Goal: Information Seeking & Learning: Understand process/instructions

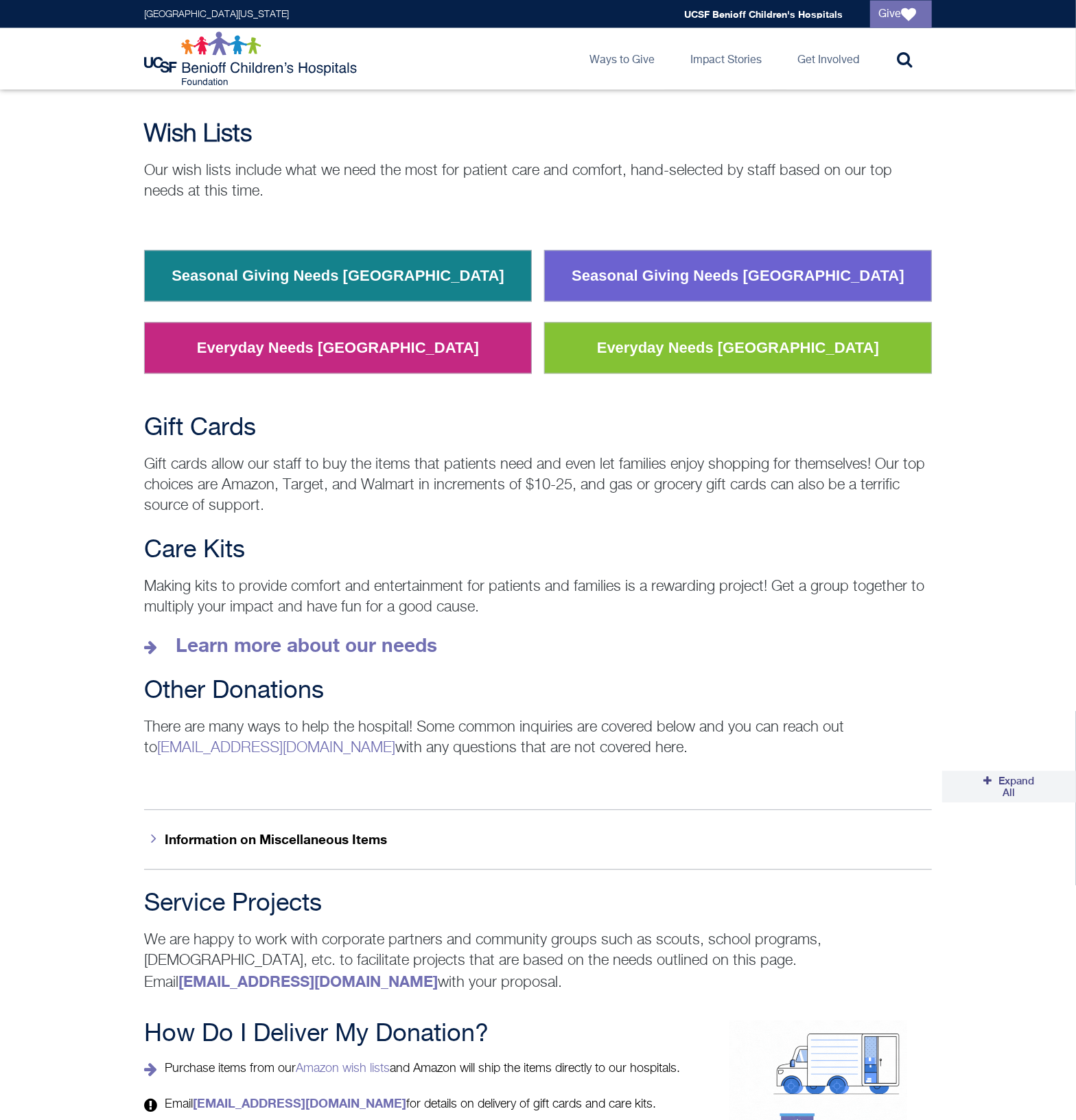
scroll to position [1572, 0]
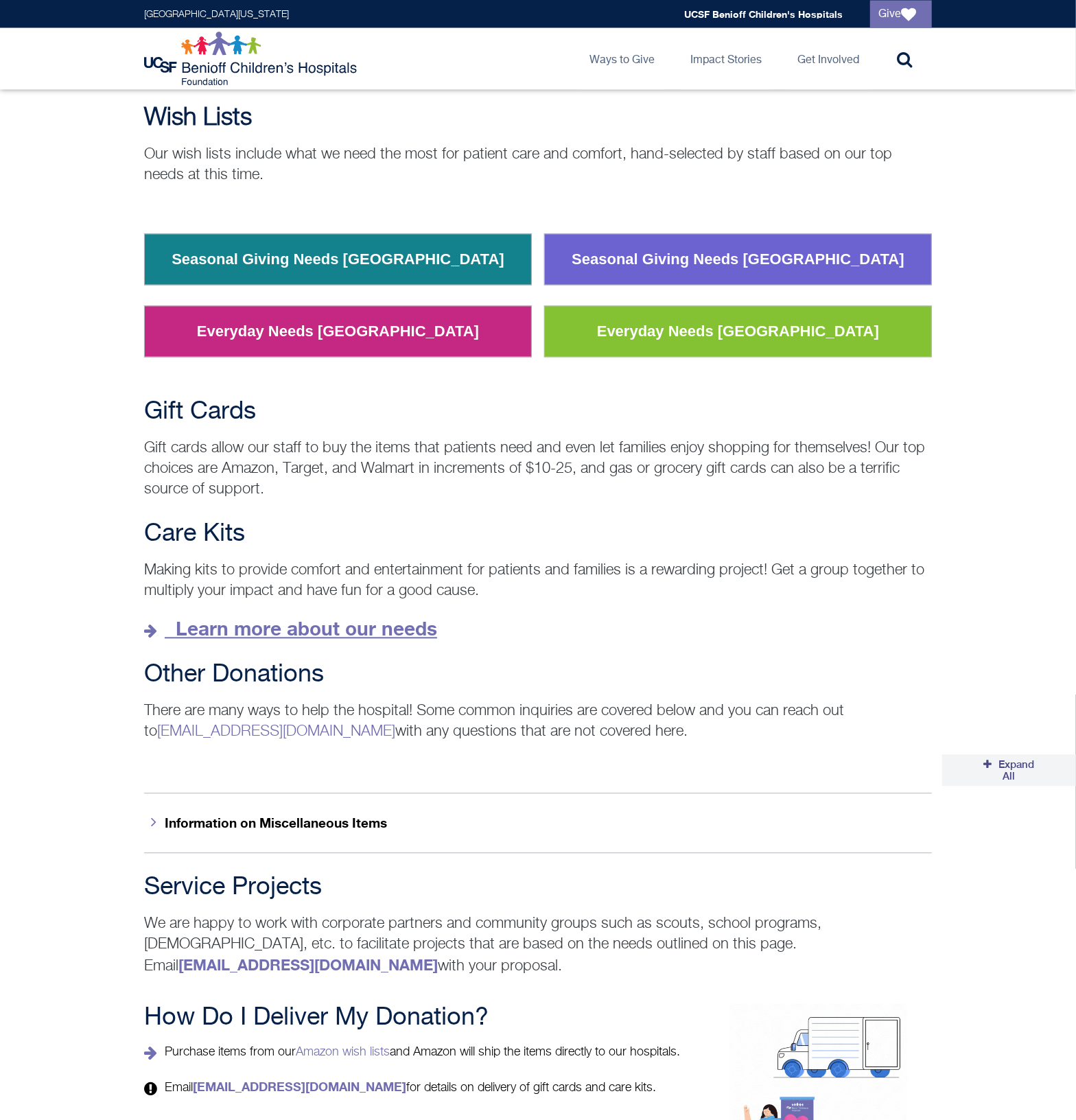
click at [411, 618] on strong "Learn more about our needs" at bounding box center [307, 629] width 262 height 23
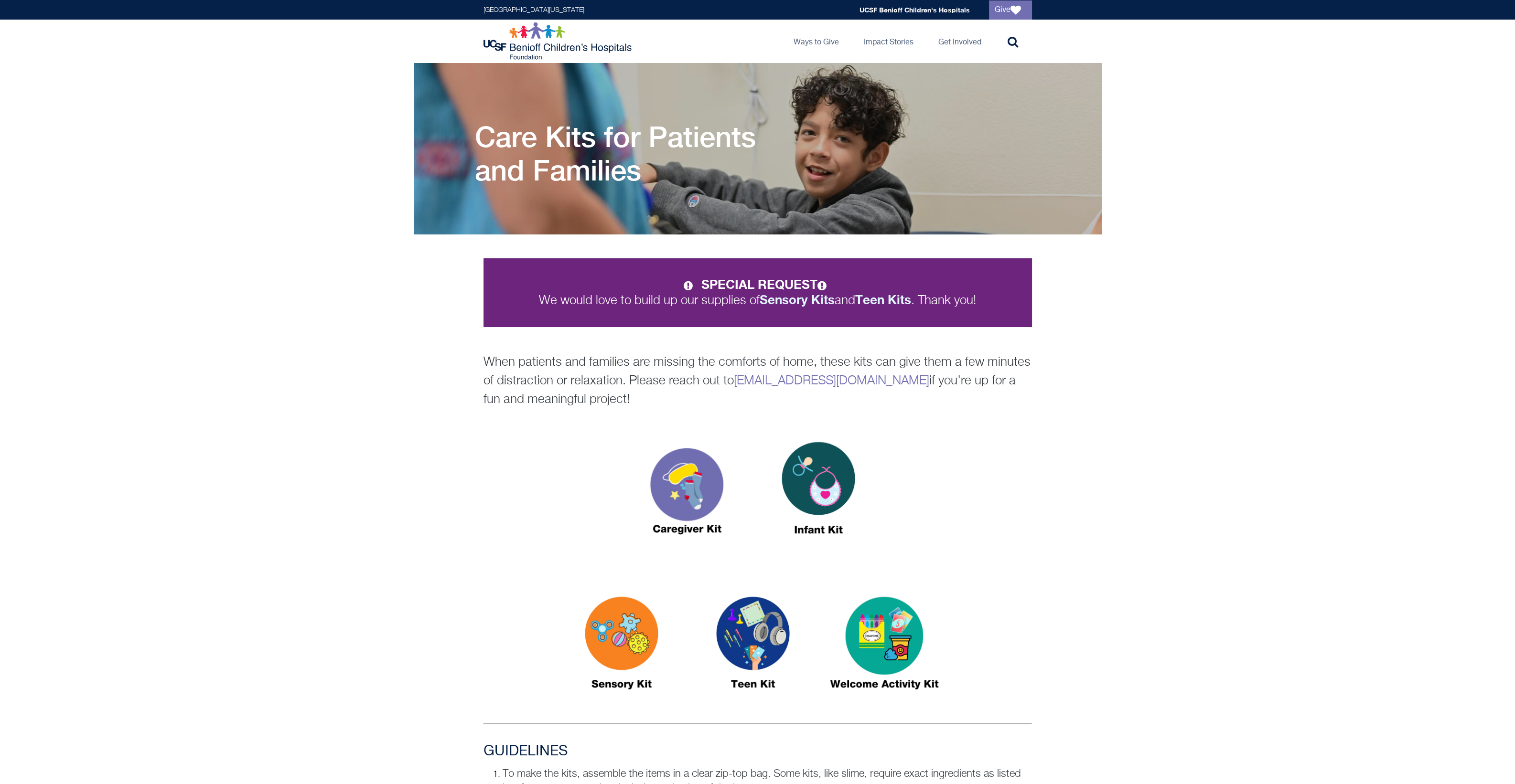
click at [718, 487] on img at bounding box center [687, 492] width 119 height 138
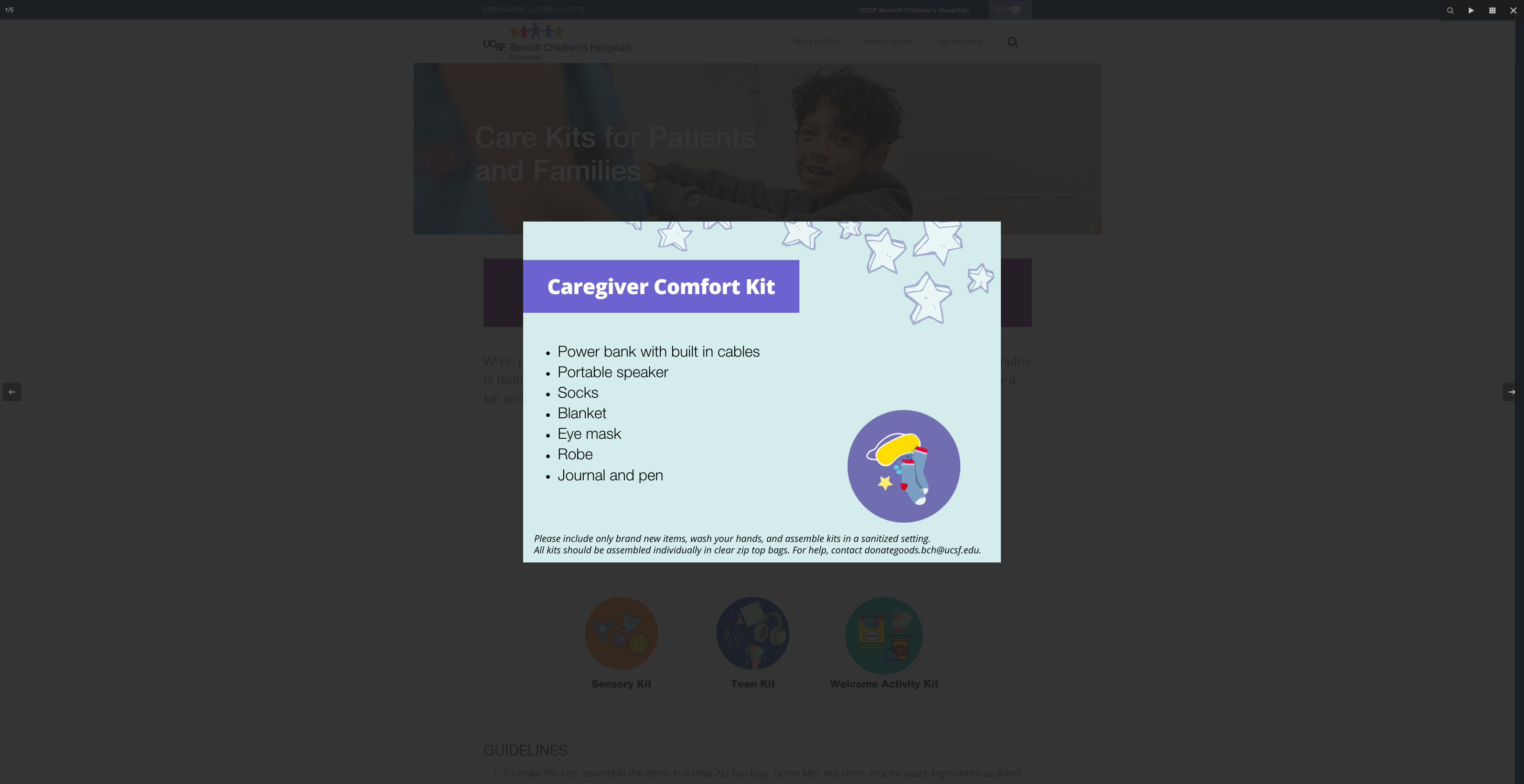
click at [748, 401] on div at bounding box center [762, 392] width 1524 height 784
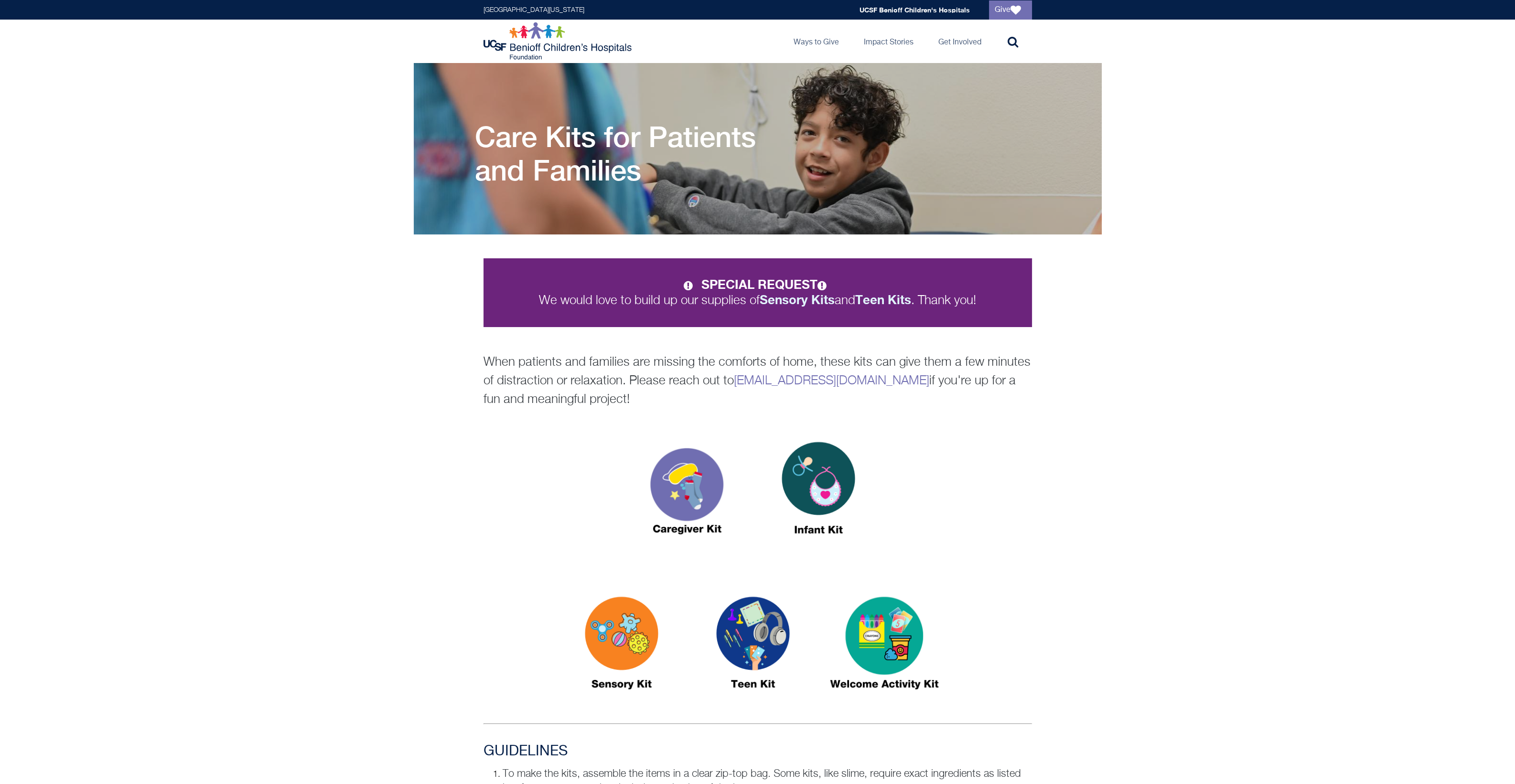
click at [748, 487] on img at bounding box center [818, 492] width 119 height 138
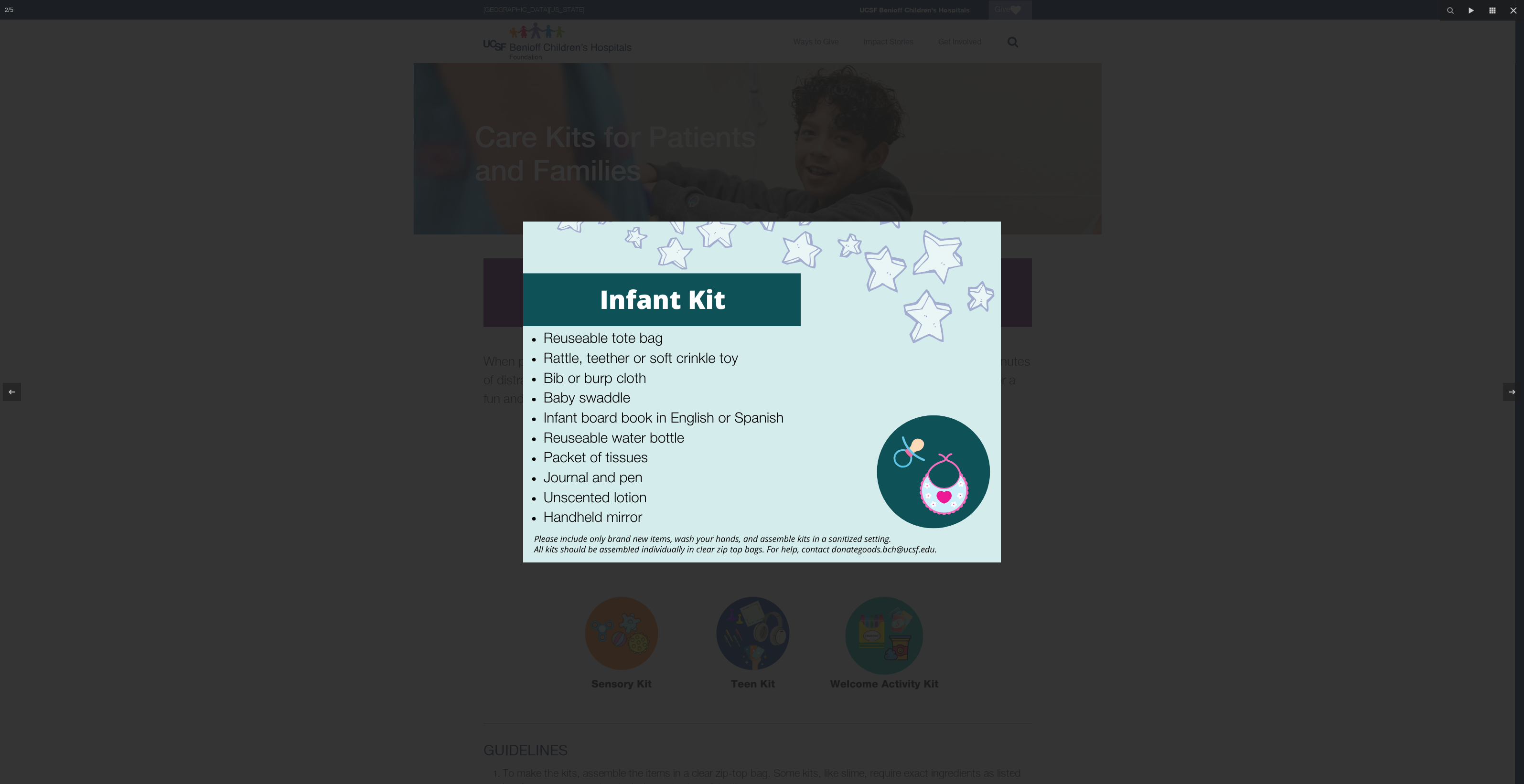
click at [748, 392] on div at bounding box center [762, 392] width 1524 height 784
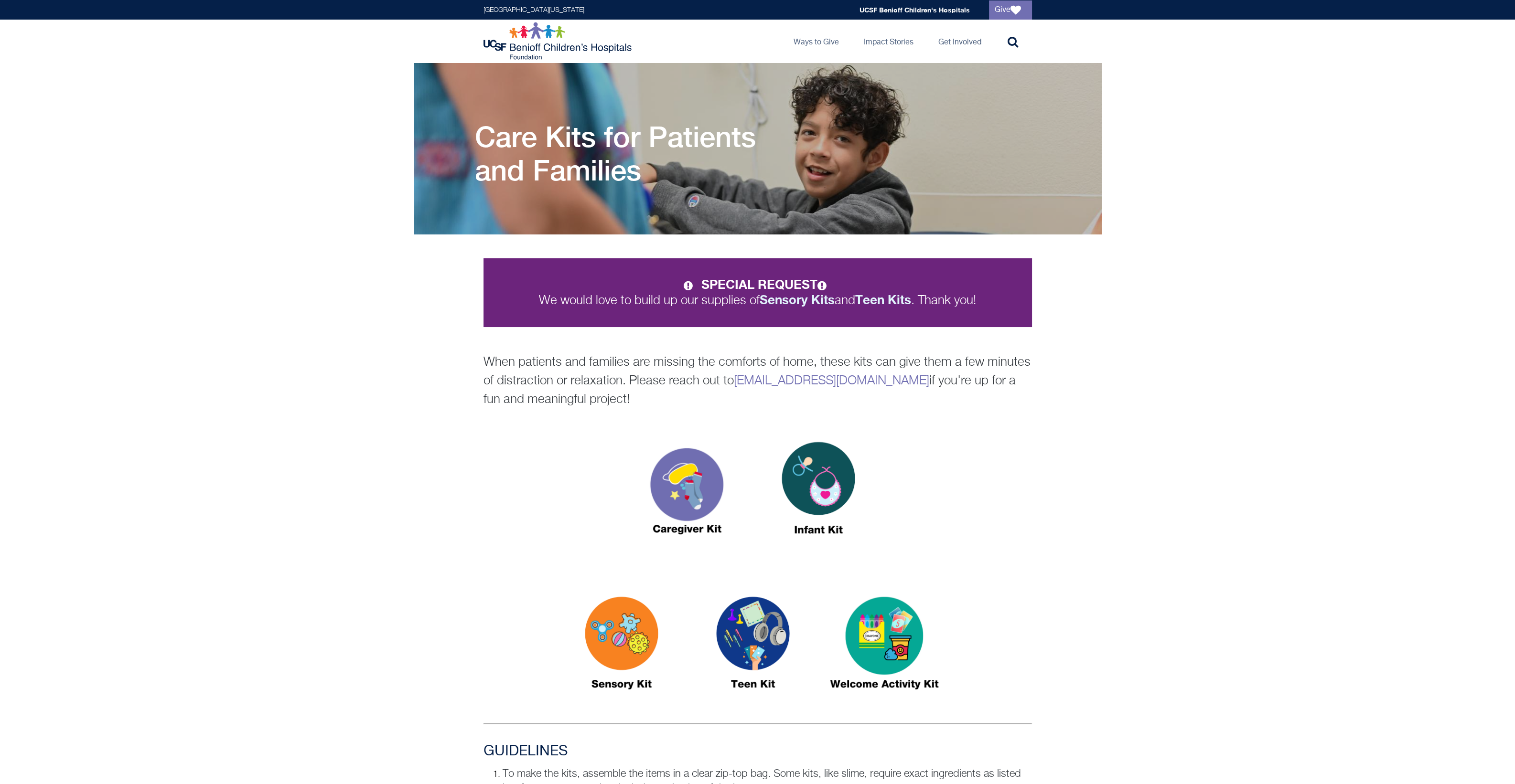
click at [625, 649] on img at bounding box center [622, 647] width 119 height 138
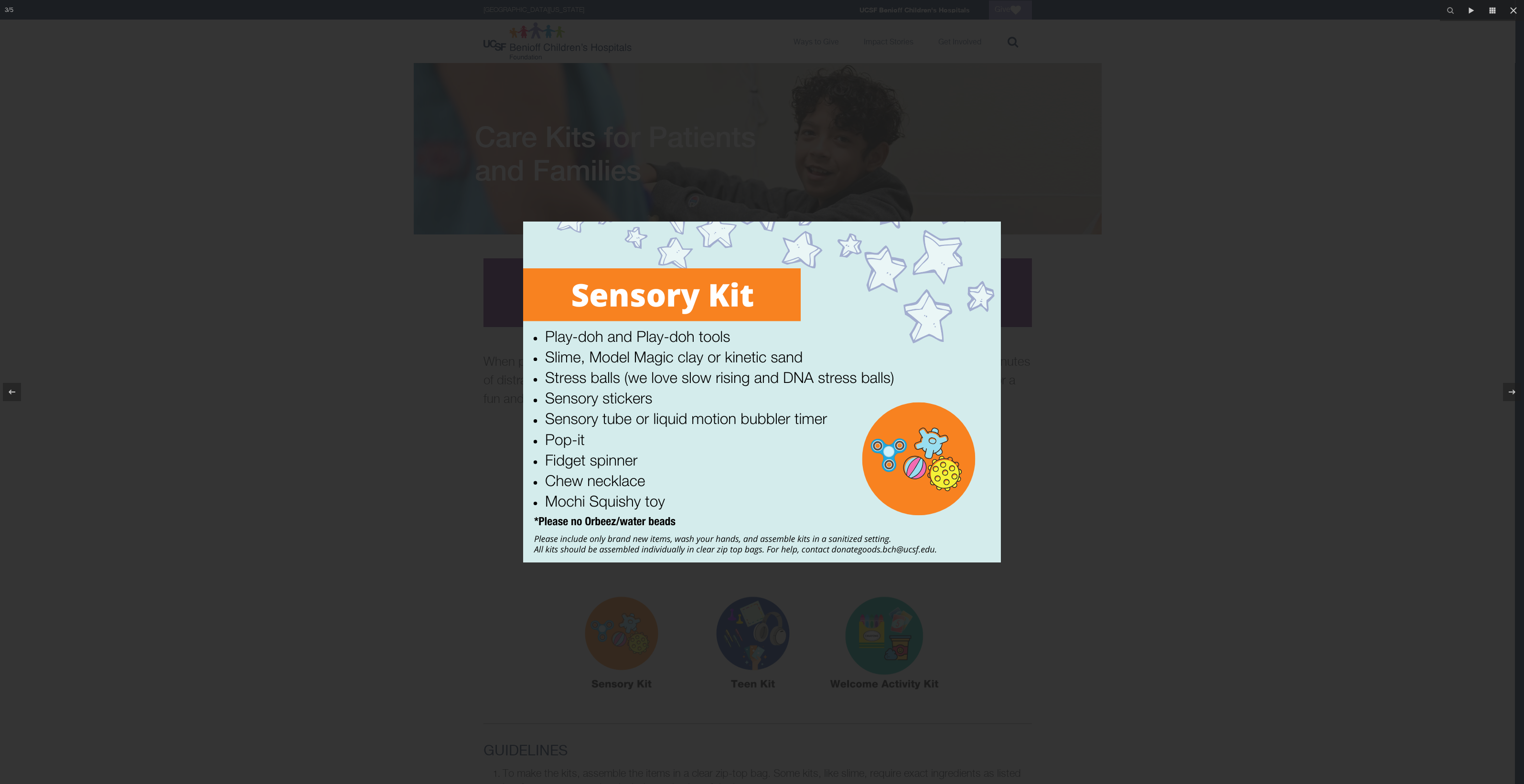
click at [748, 189] on div at bounding box center [762, 392] width 1524 height 784
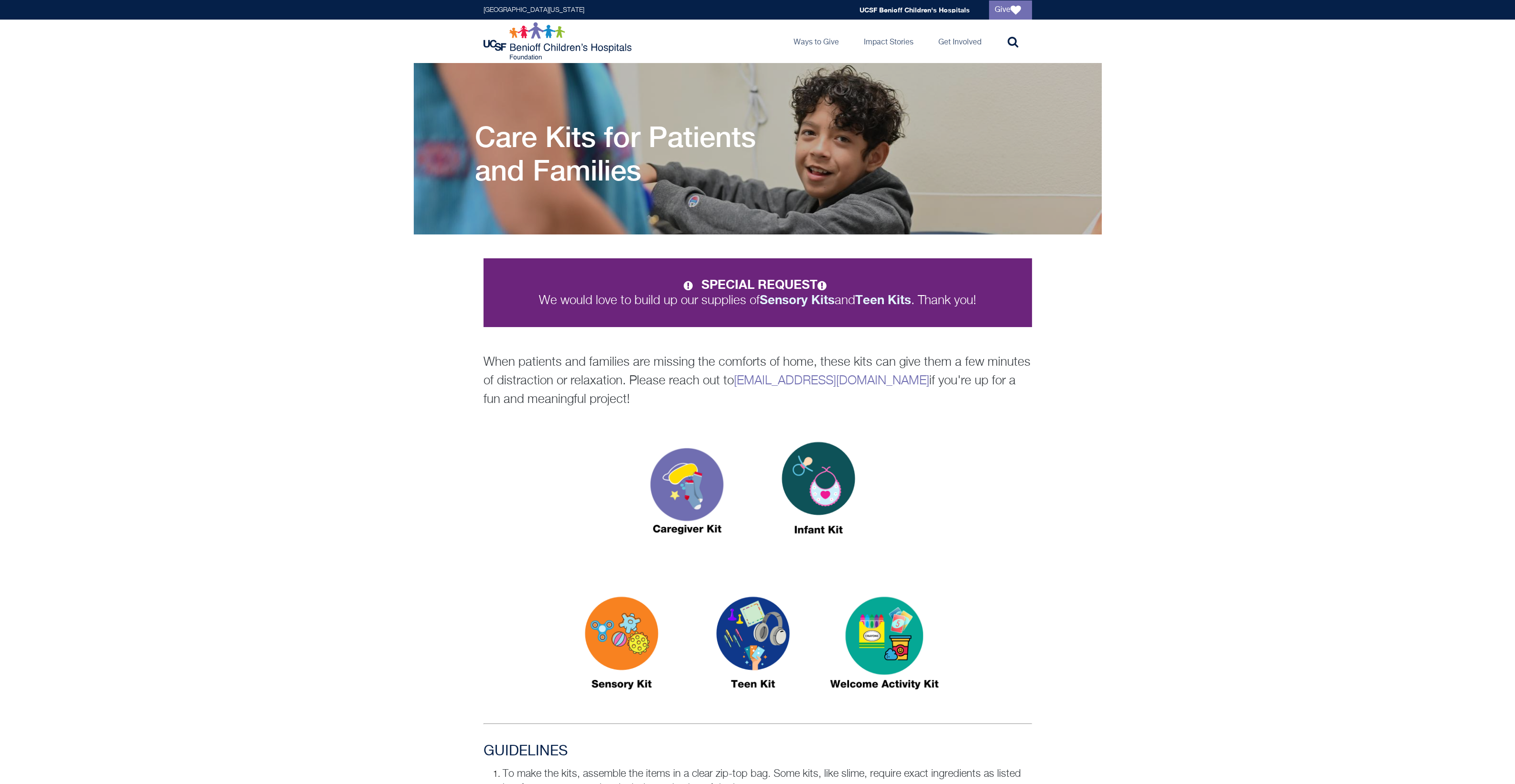
click at [748, 619] on img at bounding box center [753, 647] width 119 height 138
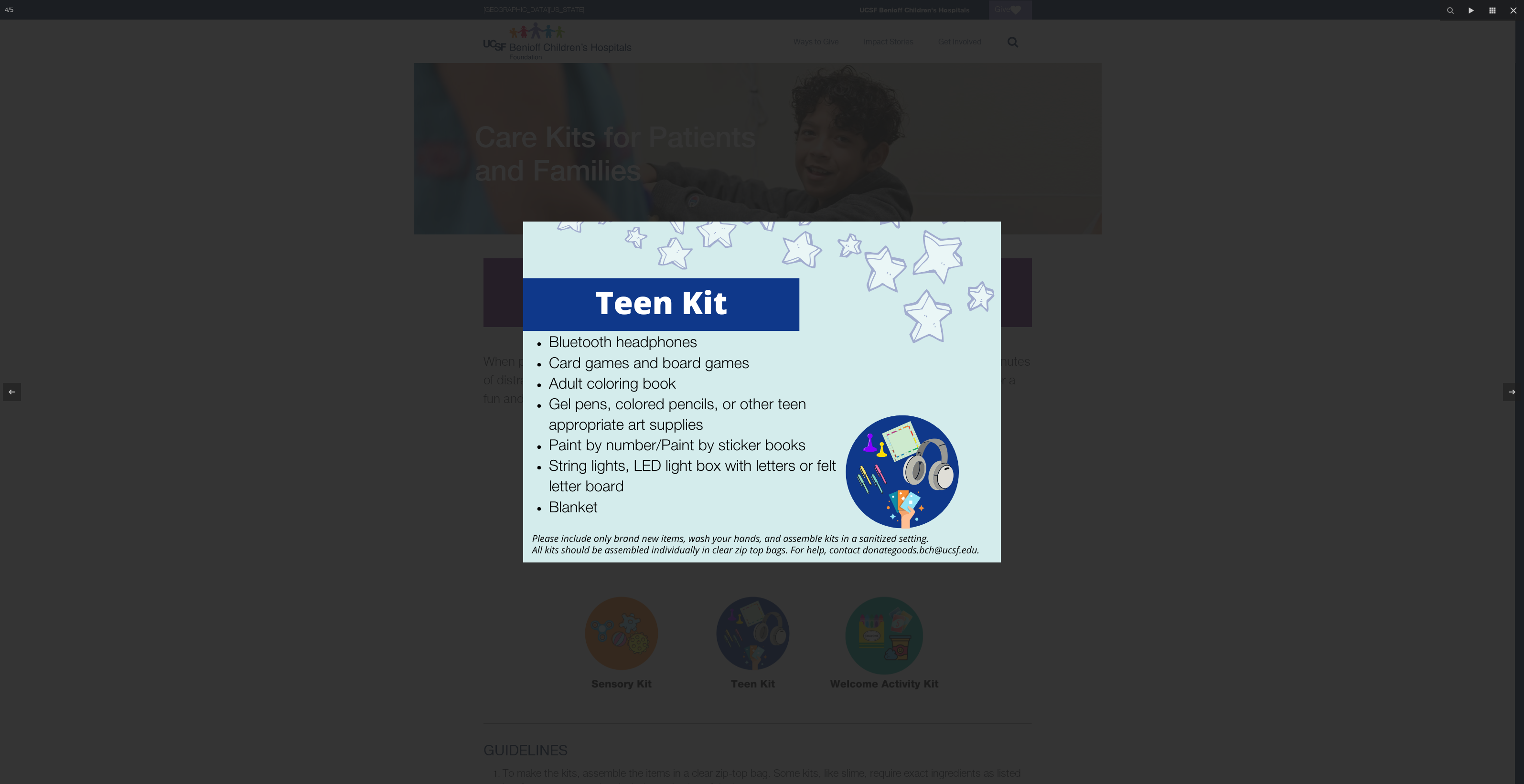
click at [748, 319] on div at bounding box center [762, 392] width 1524 height 784
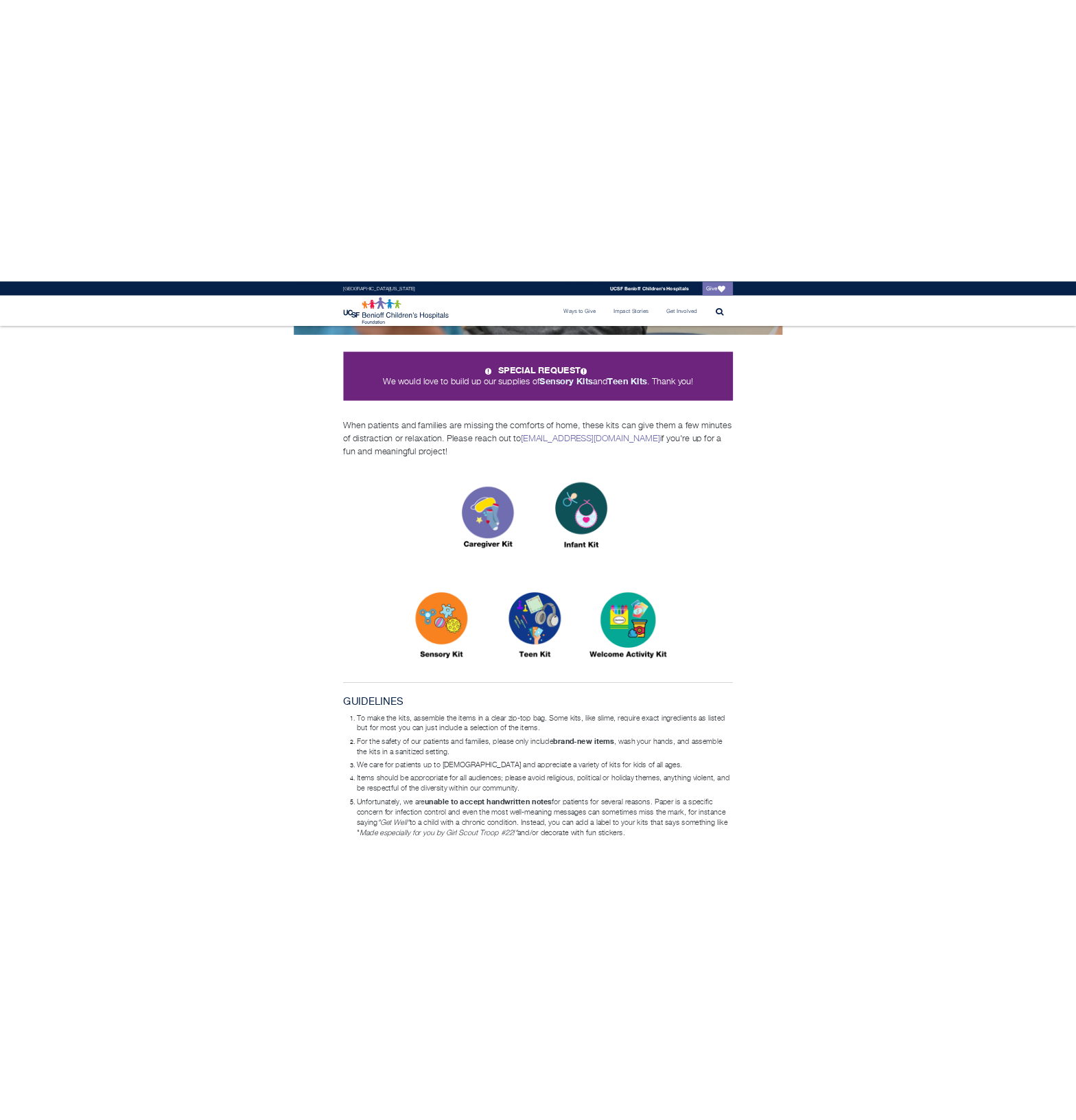
scroll to position [85, 0]
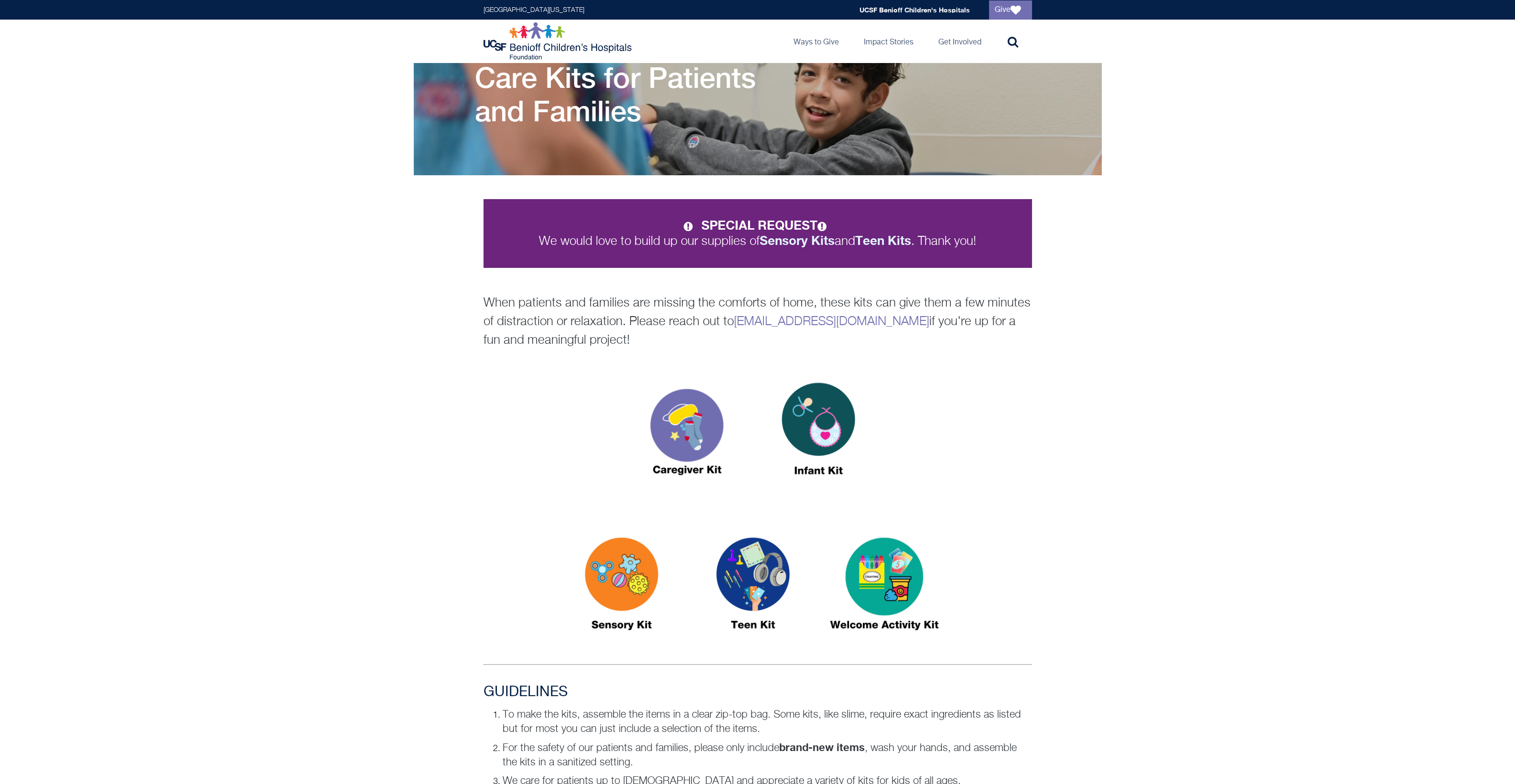
click at [748, 267] on div "SPECIAL REQUEST We would love to build up our supplies of Sensory Kits and Teen…" at bounding box center [757, 263] width 1515 height 175
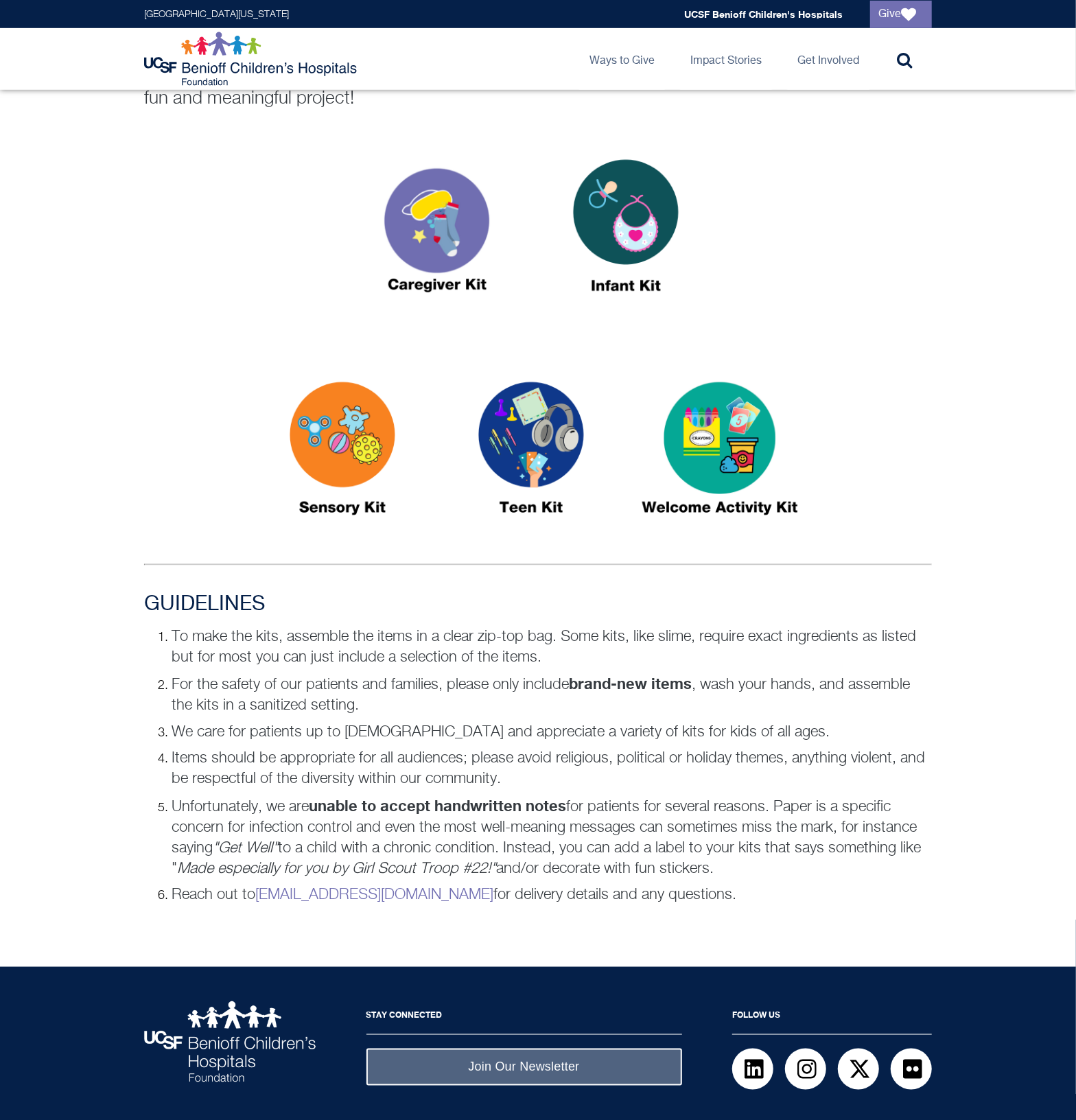
scroll to position [522, 0]
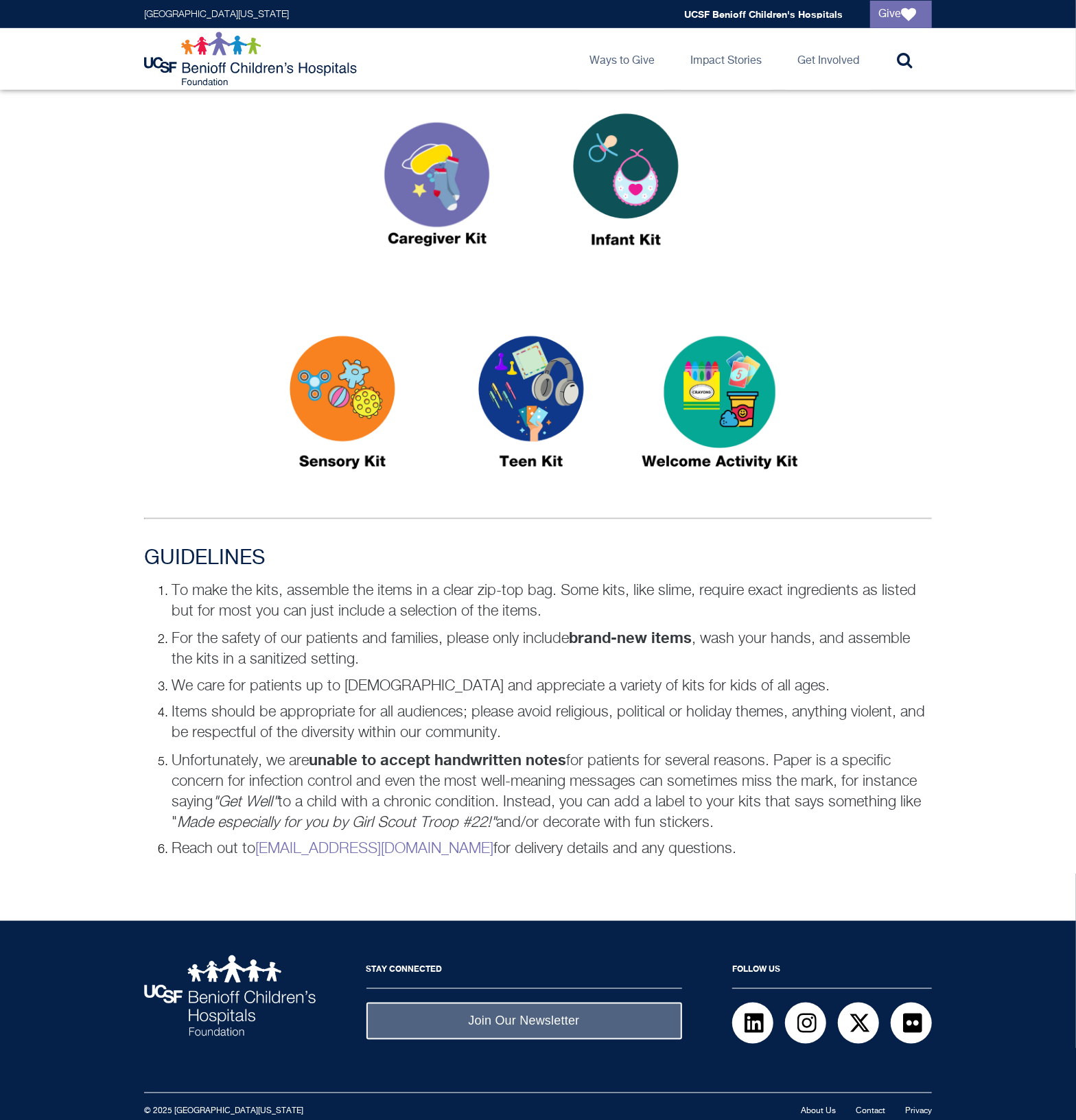
click at [369, 786] on p "Unfortunately, we are unable to accept handwritten notes for patients for sever…" at bounding box center [552, 791] width 761 height 84
click at [609, 770] on p "Unfortunately, we are unable to accept handwritten notes for patients for sever…" at bounding box center [552, 791] width 761 height 84
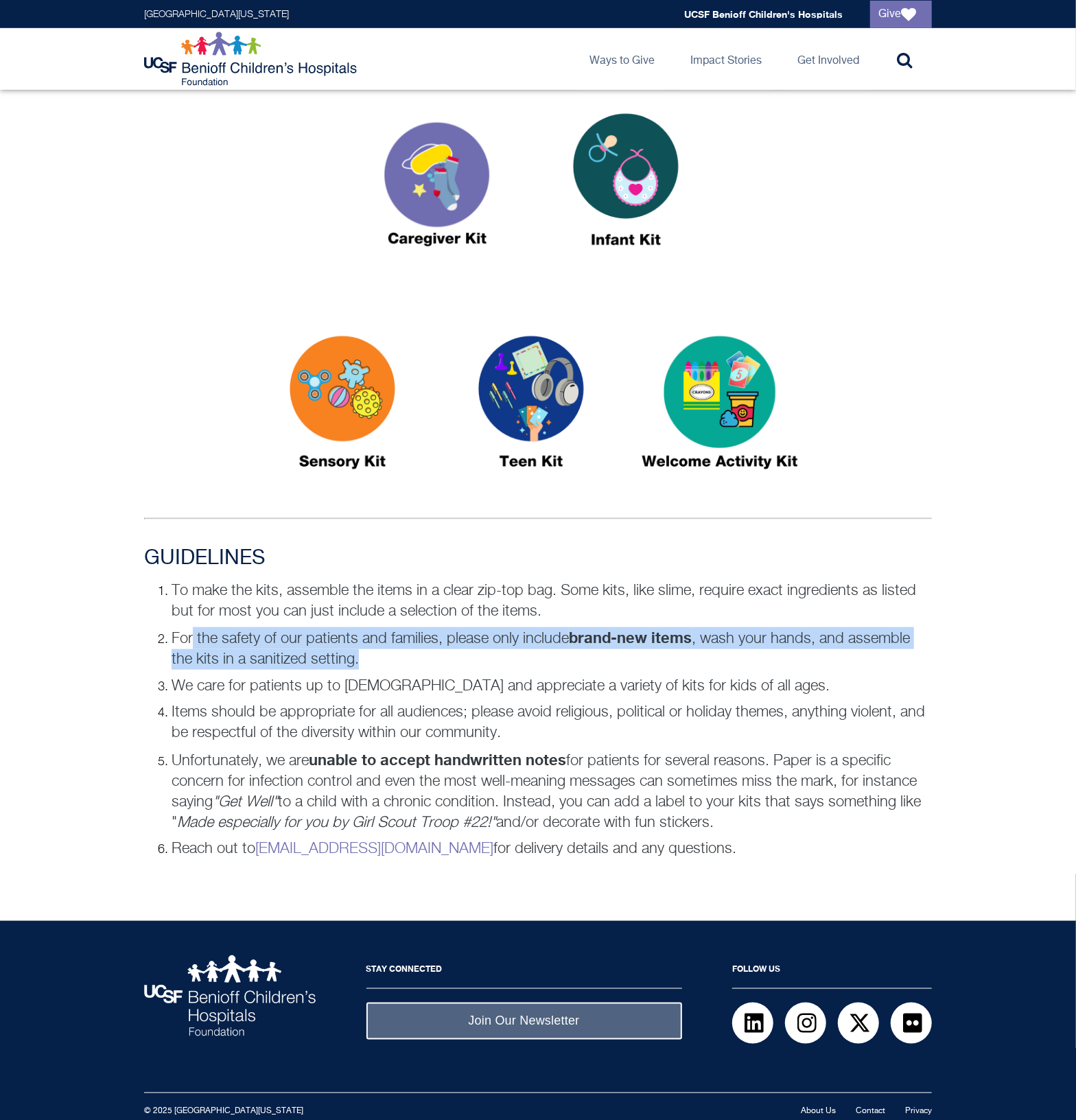
drag, startPoint x: 360, startPoint y: 653, endPoint x: 190, endPoint y: 637, distance: 170.8
click at [190, 637] on p "For the safety of our patients and families, please only include brand-new item…" at bounding box center [552, 648] width 761 height 42
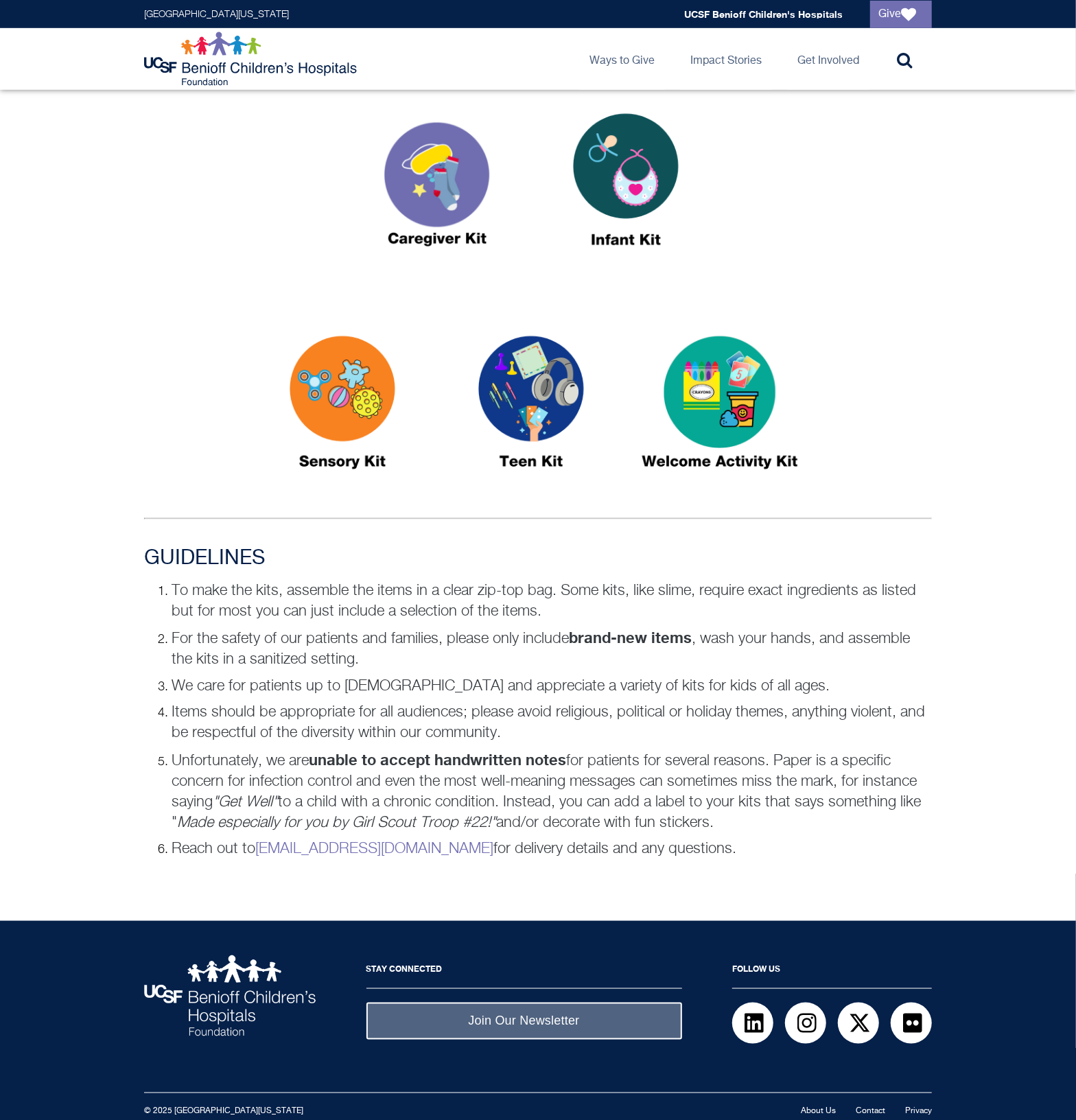
drag, startPoint x: 190, startPoint y: 637, endPoint x: 212, endPoint y: 697, distance: 63.9
click at [212, 697] on ol "To make the kits, assemble the items in a clear zip-top bag. Some kits, like sl…" at bounding box center [538, 720] width 788 height 280
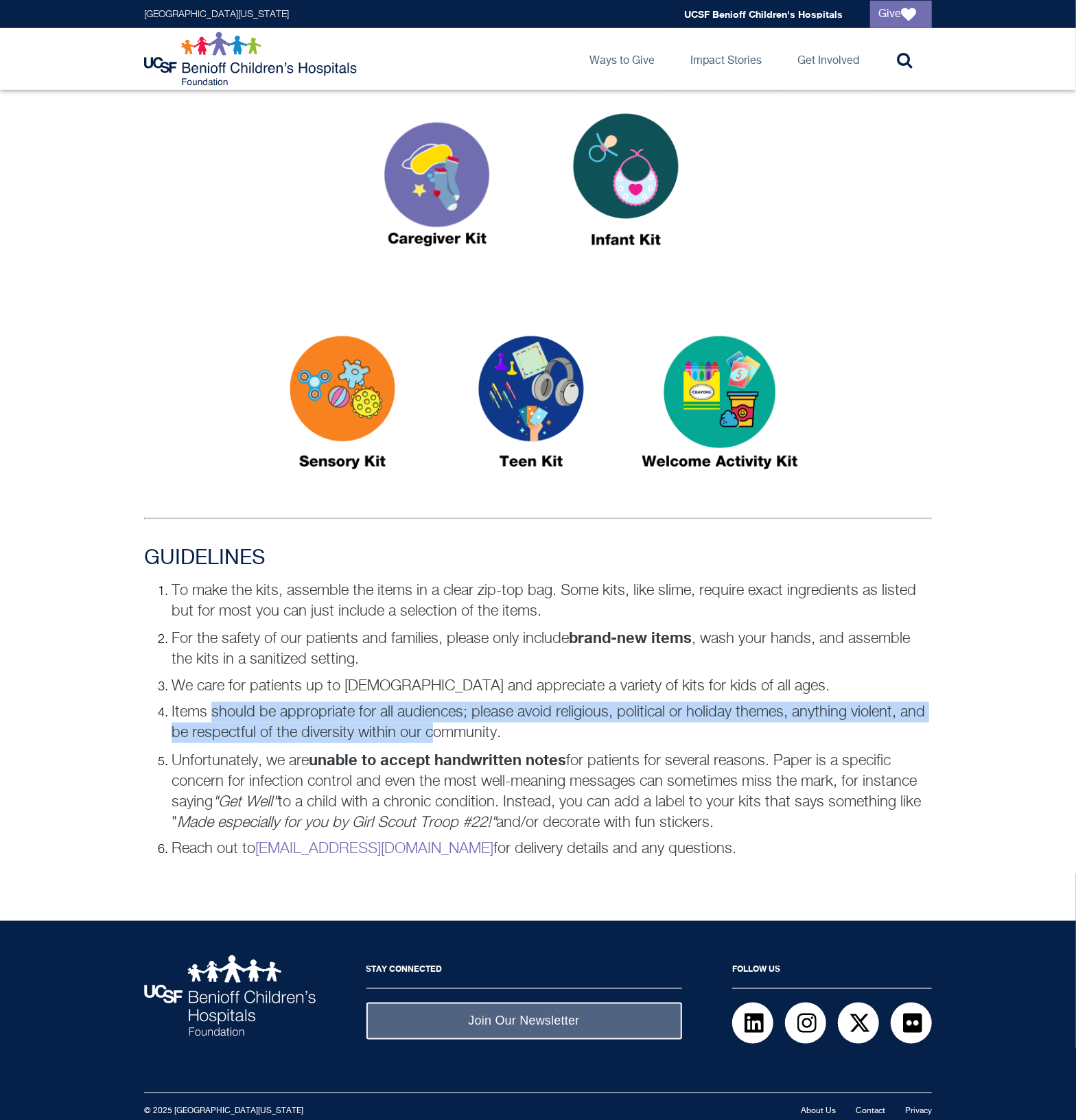
drag, startPoint x: 212, startPoint y: 701, endPoint x: 429, endPoint y: 738, distance: 220.1
click at [429, 738] on p "Items should be appropriate for all audiences; please avoid religious, politica…" at bounding box center [552, 722] width 761 height 41
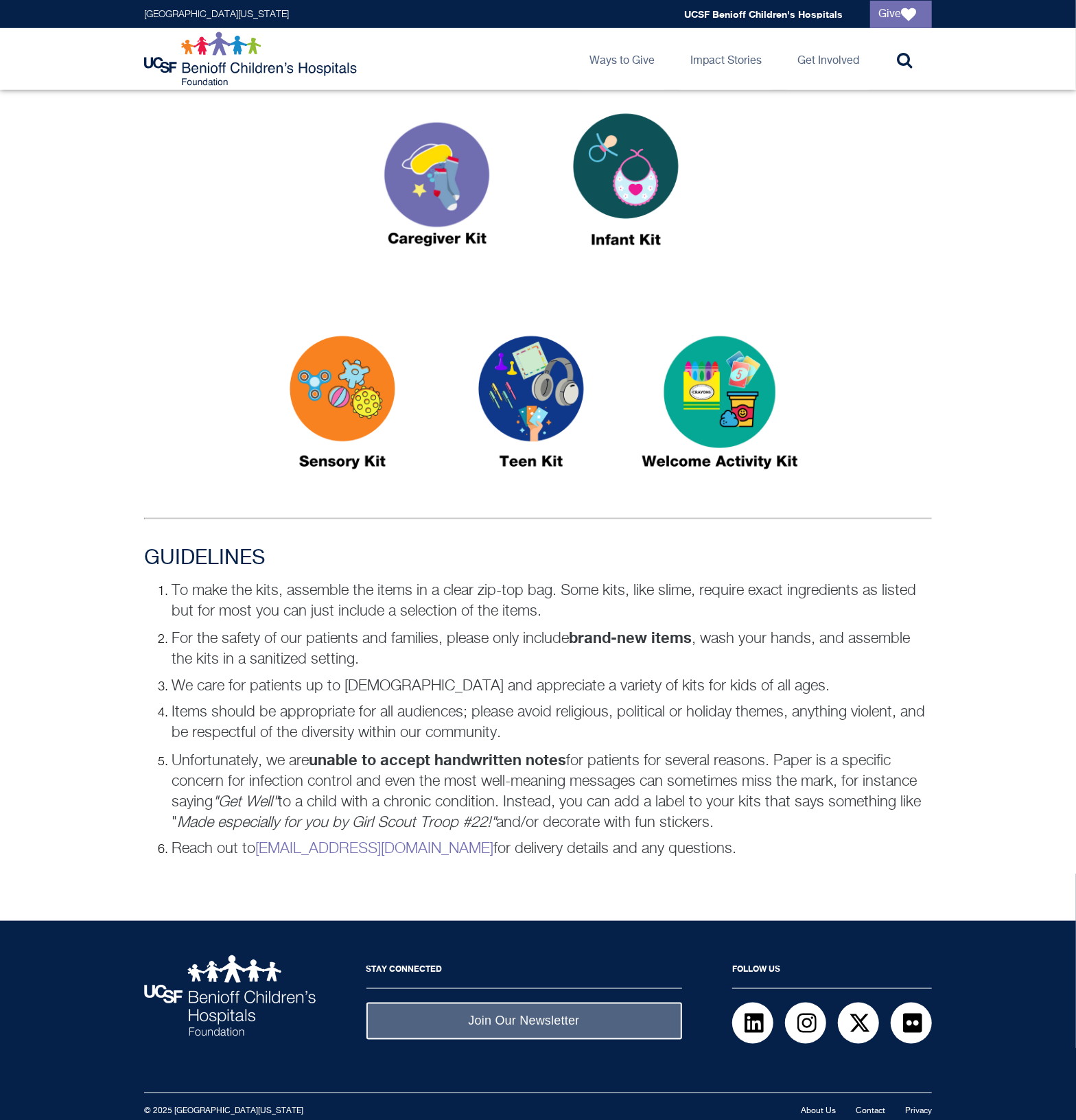
drag, startPoint x: 429, startPoint y: 738, endPoint x: 508, endPoint y: 806, distance: 104.2
click at [508, 806] on p "Unfortunately, we are unable to accept handwritten notes for patients for sever…" at bounding box center [552, 791] width 761 height 84
drag, startPoint x: 789, startPoint y: 756, endPoint x: 790, endPoint y: 817, distance: 61.0
click at [790, 817] on p "Unfortunately, we are unable to accept handwritten notes for patients for sever…" at bounding box center [552, 791] width 761 height 84
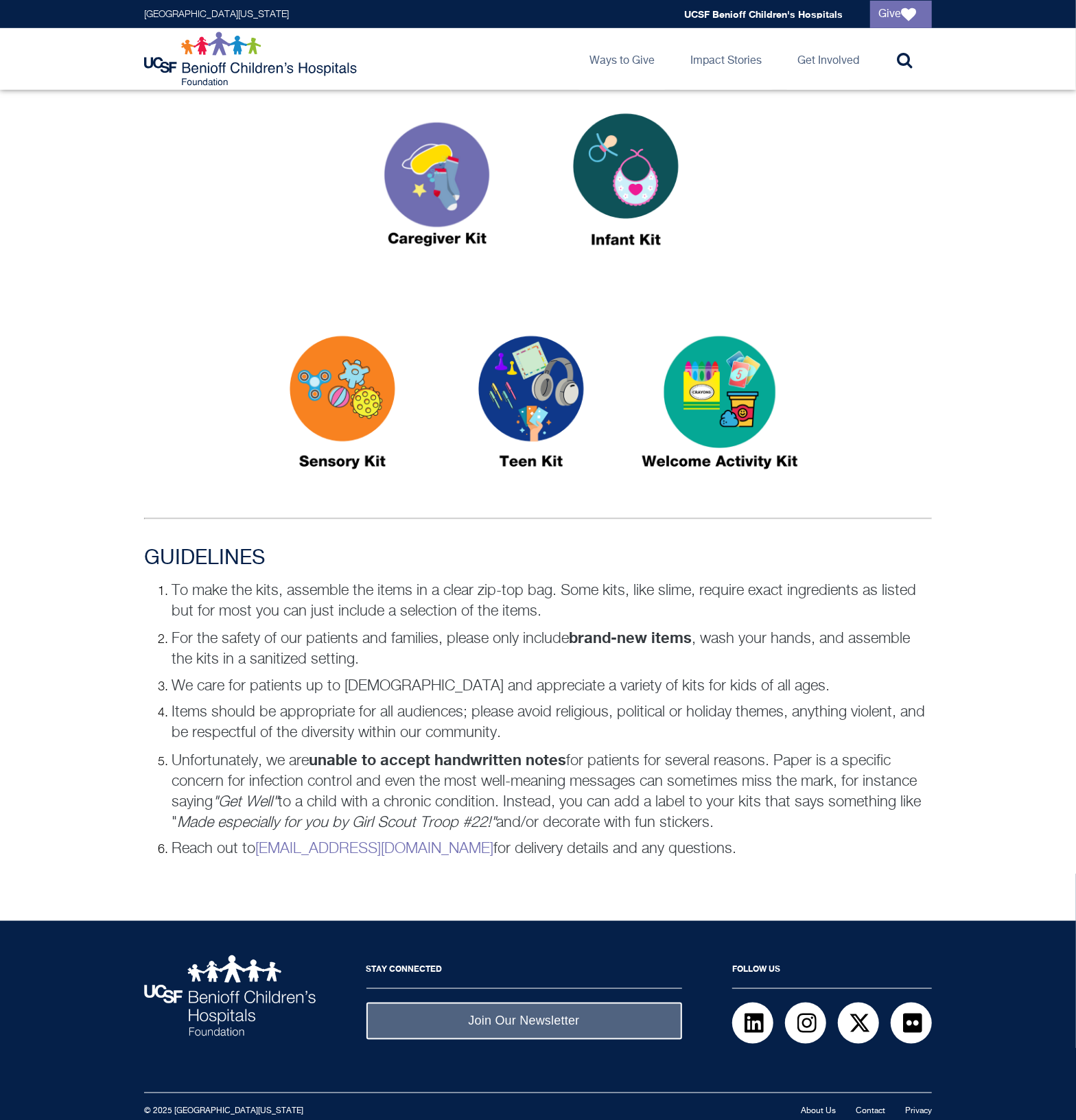
click at [765, 842] on p "Reach out to donategoods.BCH@ucsf.edu for delivery details and any questions." at bounding box center [552, 849] width 761 height 20
